Goal: Transaction & Acquisition: Book appointment/travel/reservation

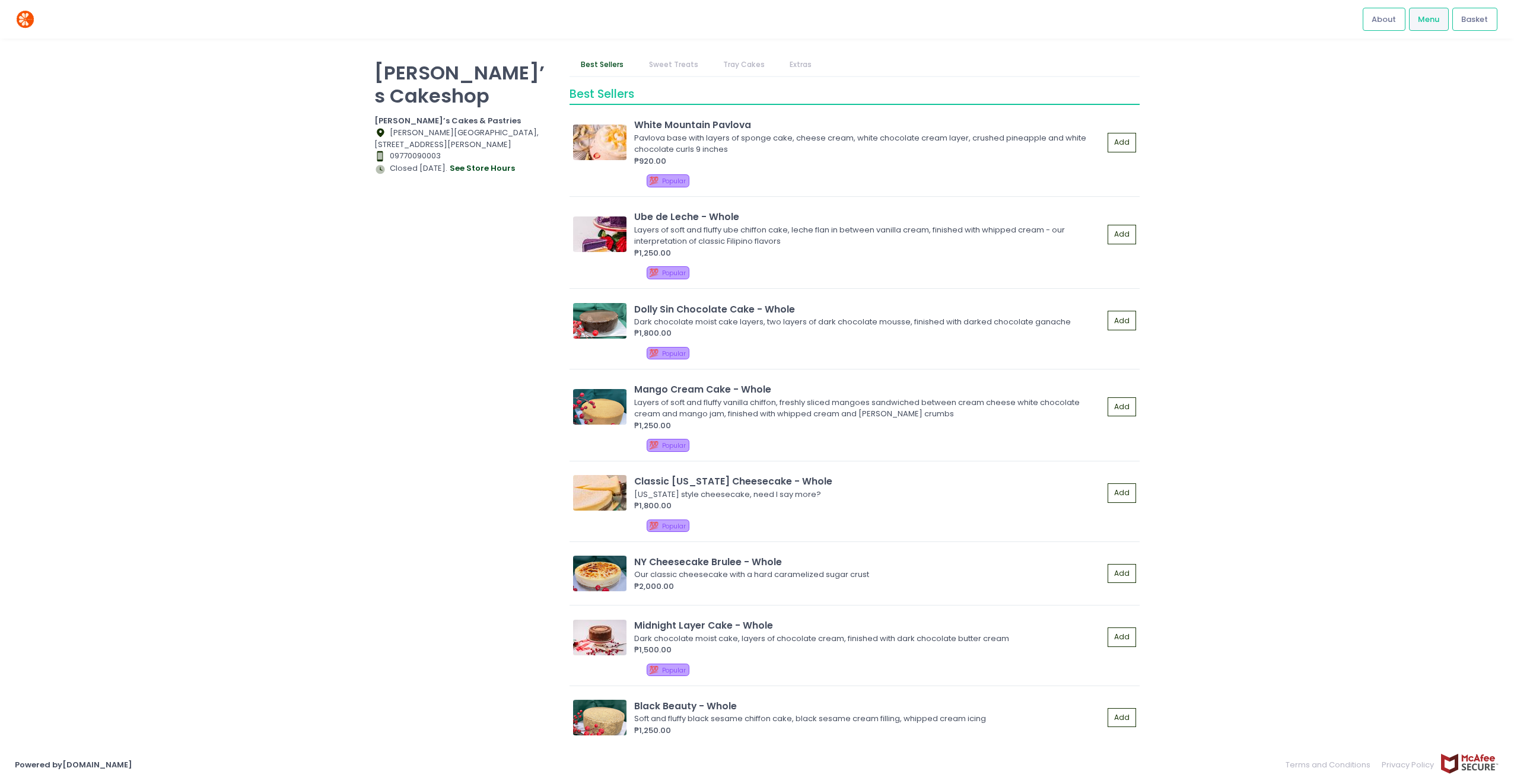
click at [738, 63] on link "Tray Cakes" at bounding box center [744, 65] width 65 height 23
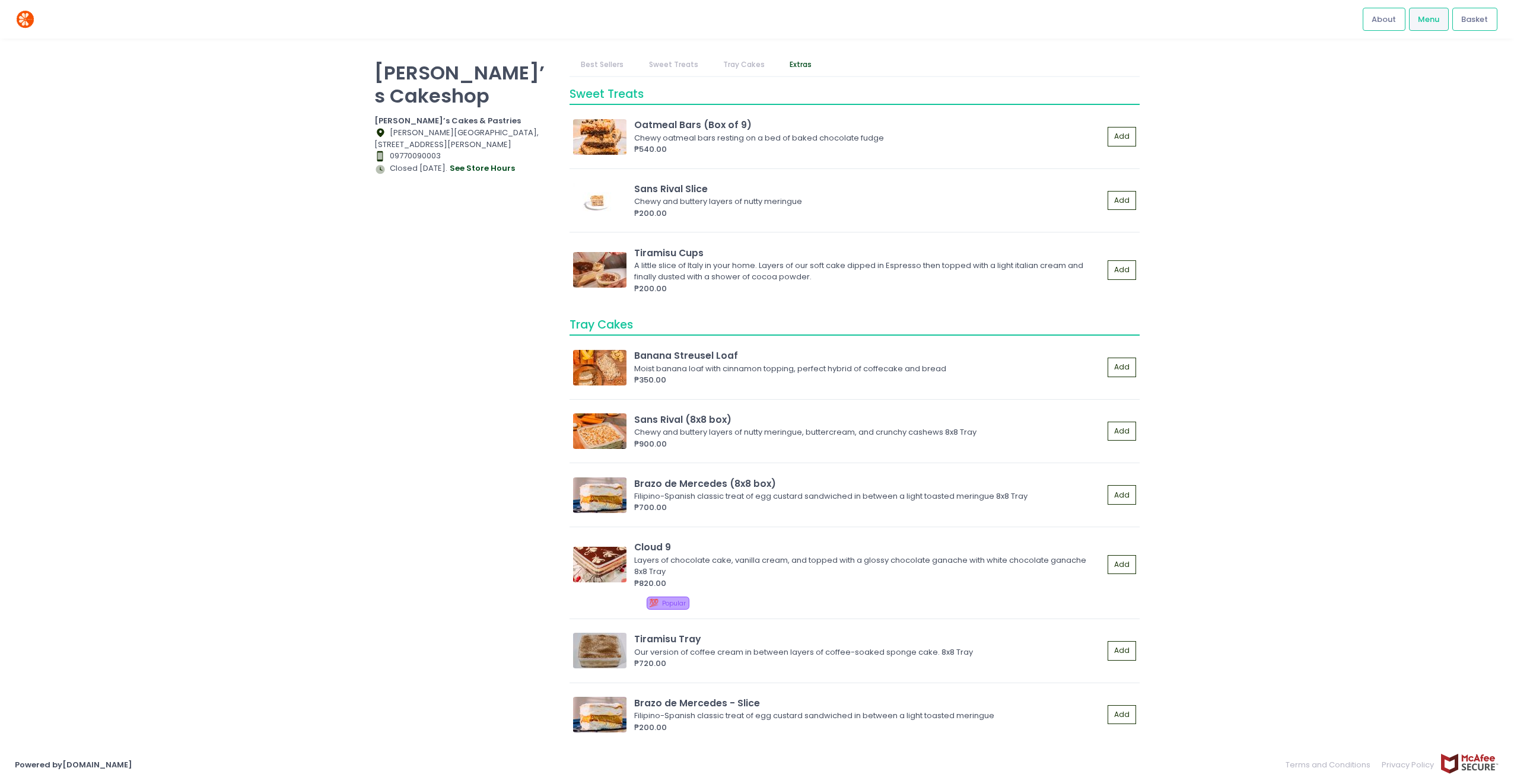
scroll to position [1291, 0]
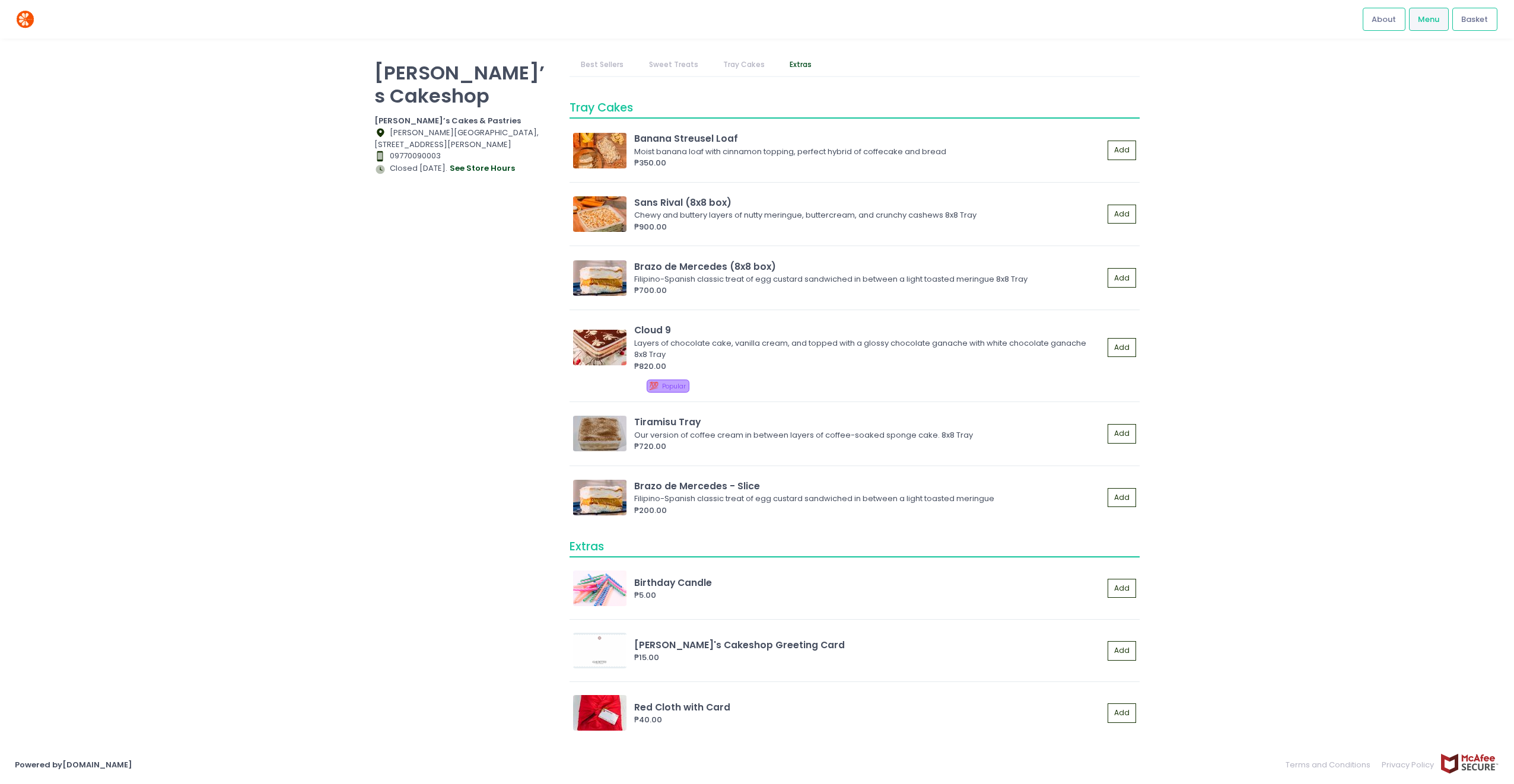
click at [610, 57] on link "Best Sellers" at bounding box center [603, 65] width 66 height 23
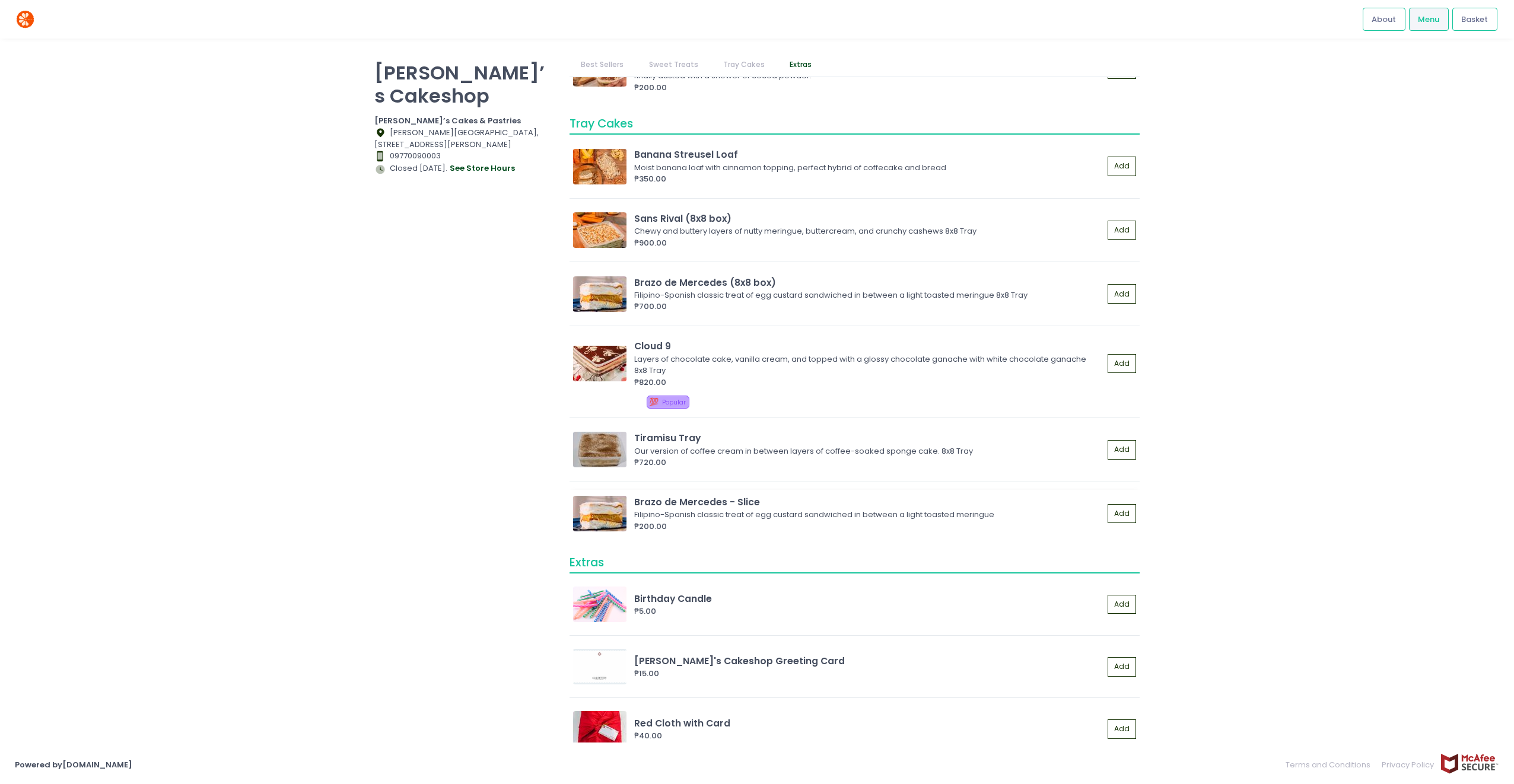
scroll to position [1292, 0]
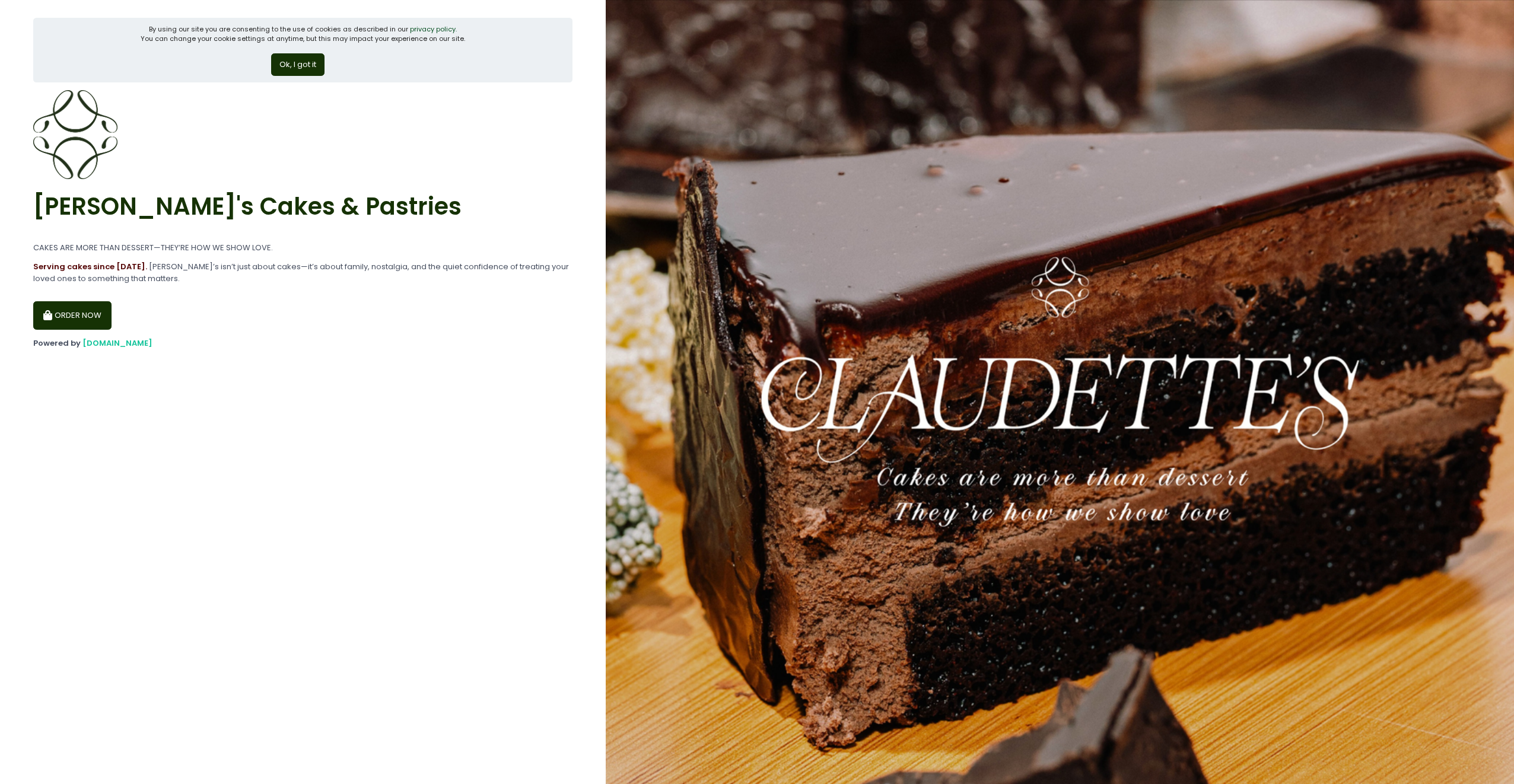
click at [65, 311] on button "ORDER NOW" at bounding box center [72, 315] width 78 height 28
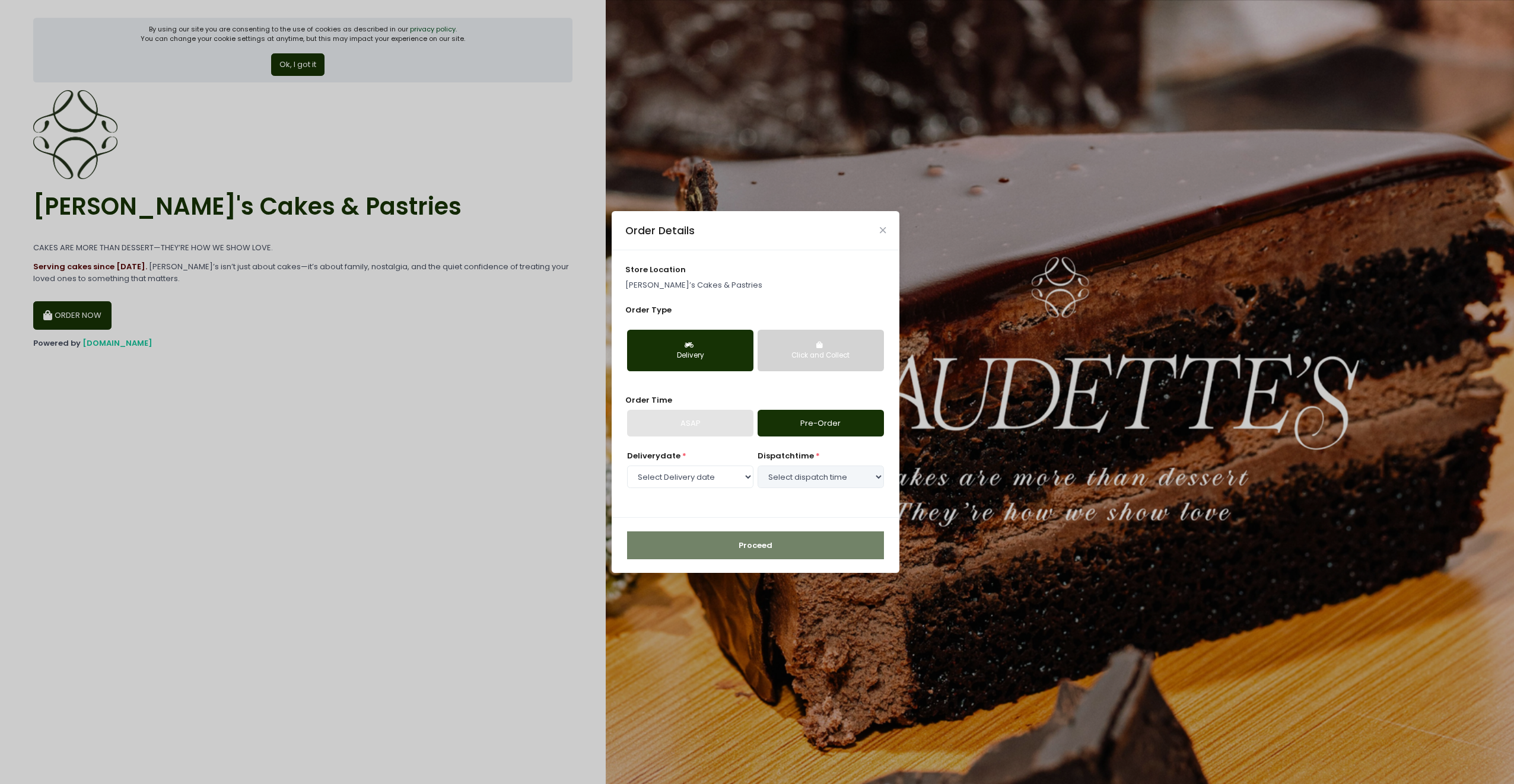
click at [833, 344] on button "Click and Collect" at bounding box center [821, 350] width 126 height 41
click at [808, 421] on link "Pre-Order" at bounding box center [821, 423] width 126 height 27
click at [700, 475] on select "Select Pickup date [DATE] [DATE] [DATE] [DATE] [DATE] [DATE]" at bounding box center [690, 477] width 126 height 23
select select "[DATE]"
click at [627, 466] on select "Select Pickup date [DATE] [DATE] [DATE] [DATE] [DATE] [DATE]" at bounding box center [690, 477] width 126 height 23
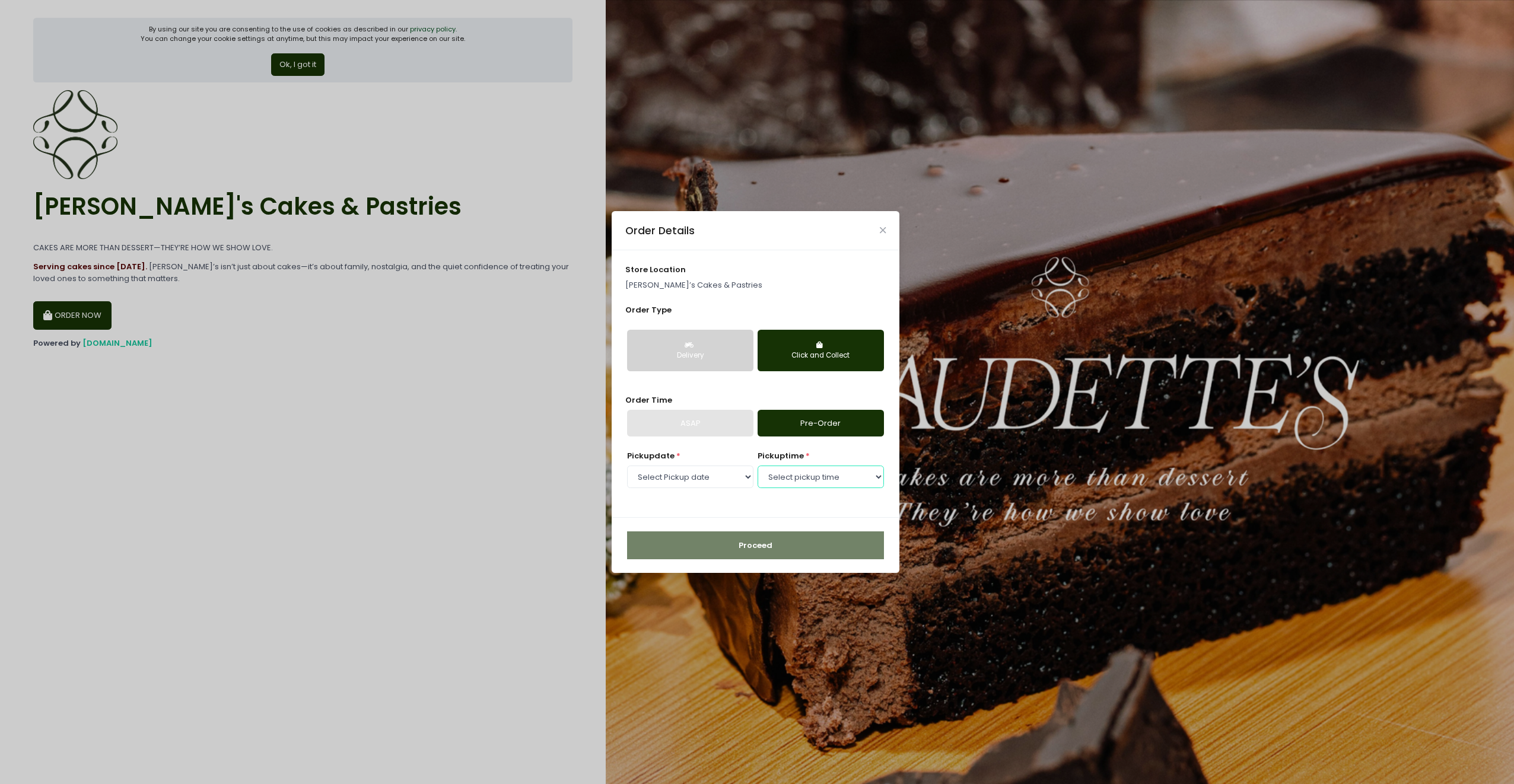
click at [796, 479] on select "Select pickup time 09:30 AM - 10:00 AM 10:00 AM - 10:30 AM 10:30 AM - 11:00 AM …" at bounding box center [821, 477] width 126 height 23
select select "17:30"
click at [757, 466] on select "Select pickup time 09:30 AM - 10:00 AM 10:00 AM - 10:30 AM 10:30 AM - 11:00 AM …" at bounding box center [821, 477] width 126 height 23
click at [773, 544] on button "Proceed" at bounding box center [755, 545] width 257 height 28
